Goal: Information Seeking & Learning: Learn about a topic

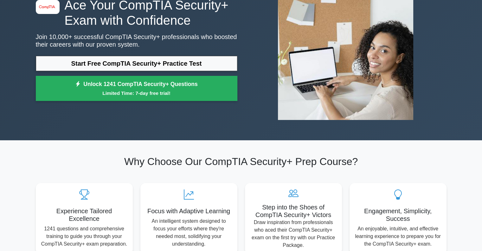
scroll to position [63, 0]
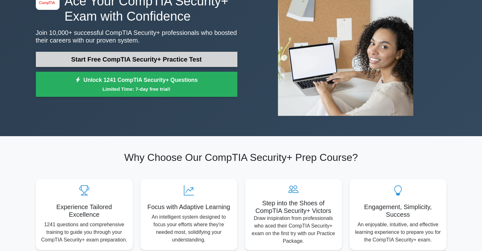
click at [144, 59] on link "Start Free CompTIA Security+ Practice Test" at bounding box center [137, 59] width 202 height 15
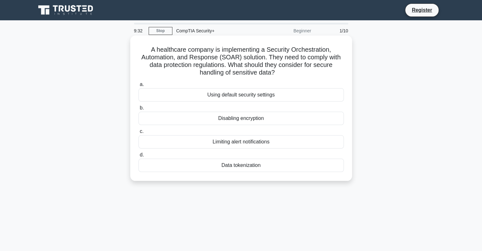
click at [248, 168] on div "Data tokenization" at bounding box center [240, 164] width 205 height 13
click at [138, 157] on input "d. Data tokenization" at bounding box center [138, 155] width 0 height 4
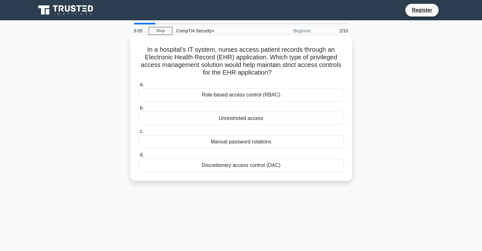
click at [282, 94] on div "Role-based access control (RBAC)" at bounding box center [240, 94] width 205 height 13
click at [138, 86] on input "a. Role-based access control (RBAC)" at bounding box center [138, 84] width 0 height 4
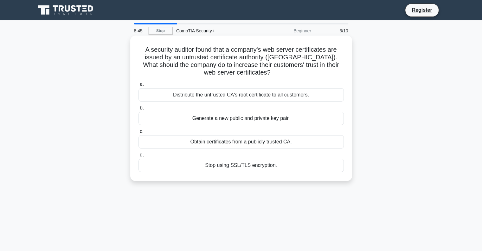
click at [254, 142] on div "Obtain certificates from a publicly trusted CA." at bounding box center [240, 141] width 205 height 13
click at [138, 133] on input "c. Obtain certificates from a publicly trusted CA." at bounding box center [138, 131] width 0 height 4
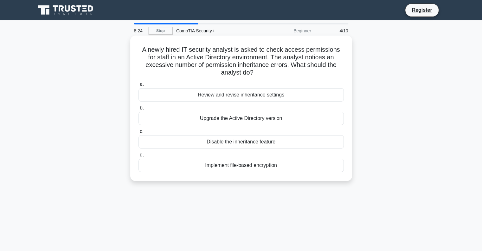
click at [248, 142] on div "Disable the inheritance feature" at bounding box center [240, 141] width 205 height 13
click at [138, 133] on input "c. Disable the inheritance feature" at bounding box center [138, 131] width 0 height 4
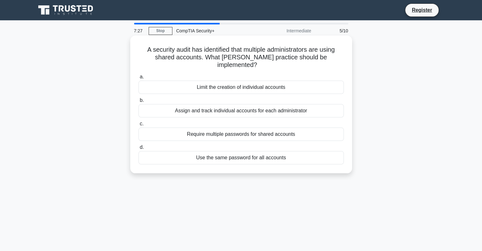
click at [223, 151] on div "Use the same password for all accounts" at bounding box center [240, 157] width 205 height 13
click at [138, 149] on input "d. Use the same password for all accounts" at bounding box center [138, 147] width 0 height 4
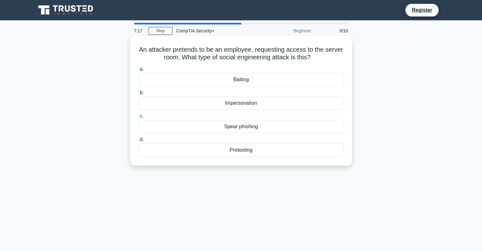
click at [251, 102] on div "Impersonation" at bounding box center [240, 102] width 205 height 13
click at [138, 95] on input "b. Impersonation" at bounding box center [138, 93] width 0 height 4
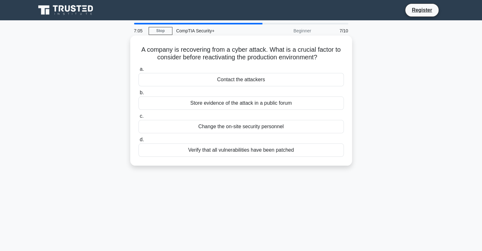
click at [223, 154] on div "Verify that all vulnerabilities have been patched" at bounding box center [240, 149] width 205 height 13
click at [138, 142] on input "d. Verify that all vulnerabilities have been patched" at bounding box center [138, 140] width 0 height 4
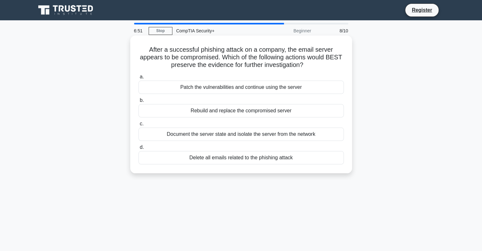
click at [207, 138] on div "Document the server state and isolate the server from the network" at bounding box center [240, 133] width 205 height 13
click at [138, 126] on input "c. Document the server state and isolate the server from the network" at bounding box center [138, 124] width 0 height 4
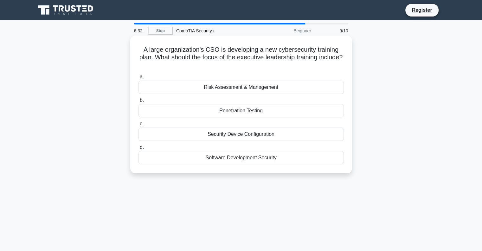
click at [231, 88] on div "Risk Assessment & Management" at bounding box center [240, 86] width 205 height 13
click at [138, 79] on input "a. Risk Assessment & Management" at bounding box center [138, 77] width 0 height 4
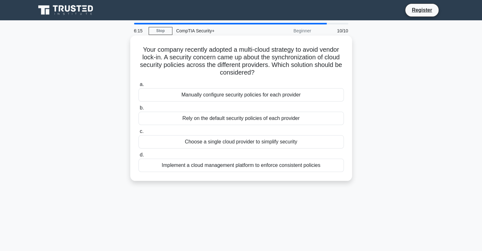
click at [239, 164] on div "Implement a cloud management platform to enforce consistent policies" at bounding box center [240, 164] width 205 height 13
click at [138, 157] on input "d. Implement a cloud management platform to enforce consistent policies" at bounding box center [138, 155] width 0 height 4
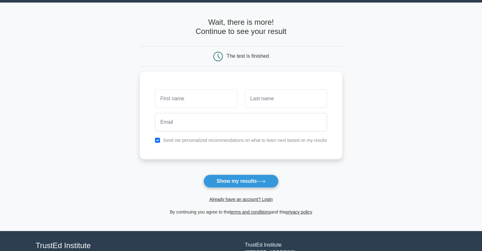
scroll to position [19, 0]
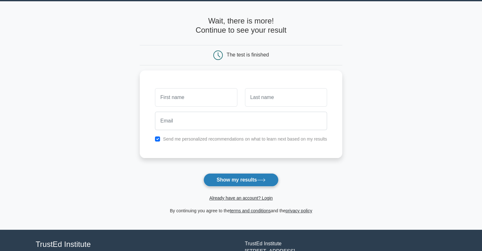
click at [255, 177] on button "Show my results" at bounding box center [240, 179] width 75 height 13
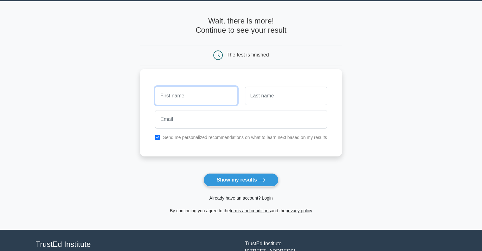
click at [232, 99] on input "text" at bounding box center [196, 95] width 82 height 18
type input "Anisha"
click at [257, 102] on input "text" at bounding box center [286, 95] width 82 height 18
